Goal: Navigation & Orientation: Go to known website

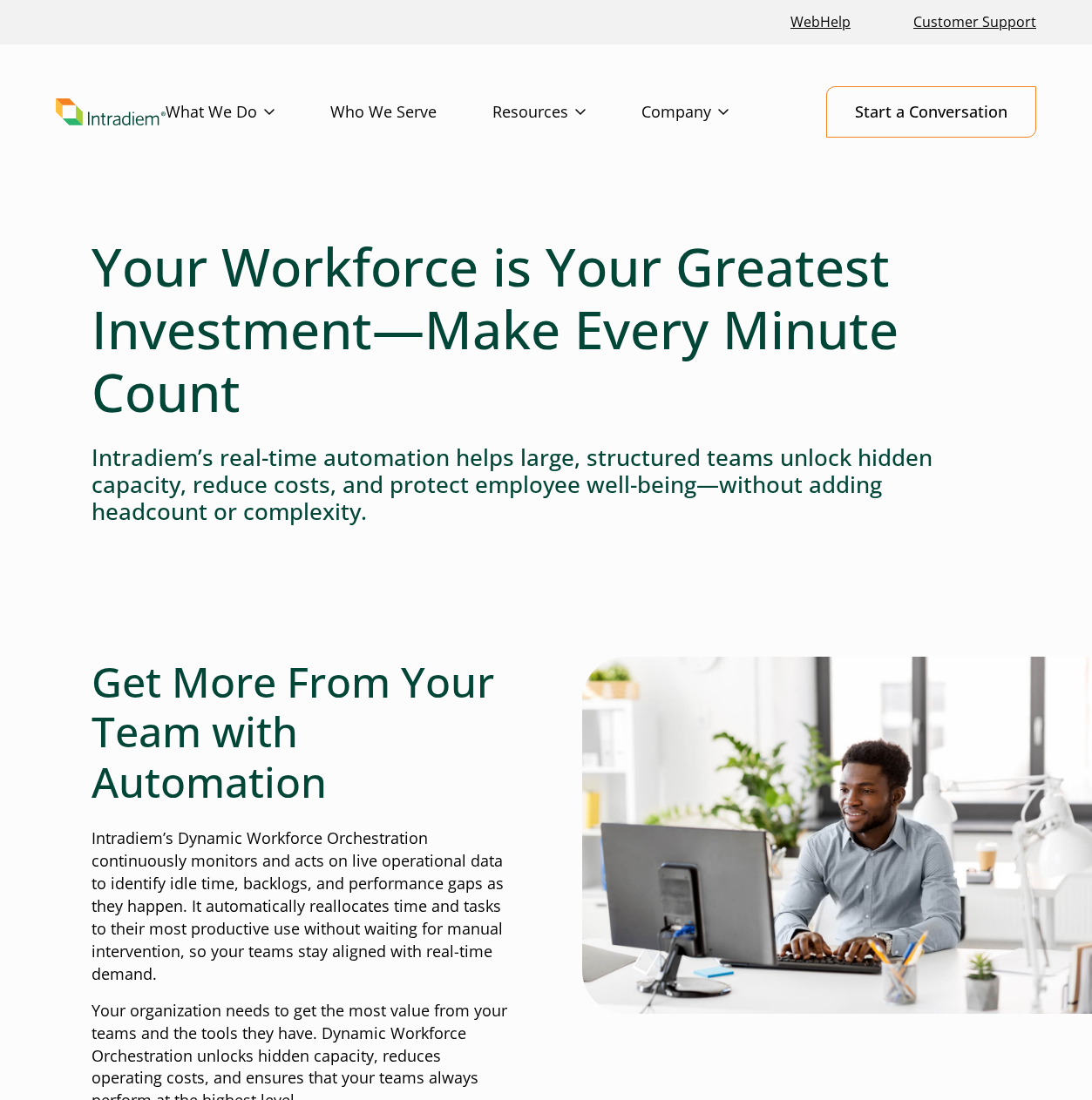
click at [110, 115] on img "Link to homepage of Intradiem" at bounding box center [110, 112] width 110 height 27
click at [111, 123] on img "Link to homepage of Intradiem" at bounding box center [110, 112] width 110 height 27
